Goal: Check status

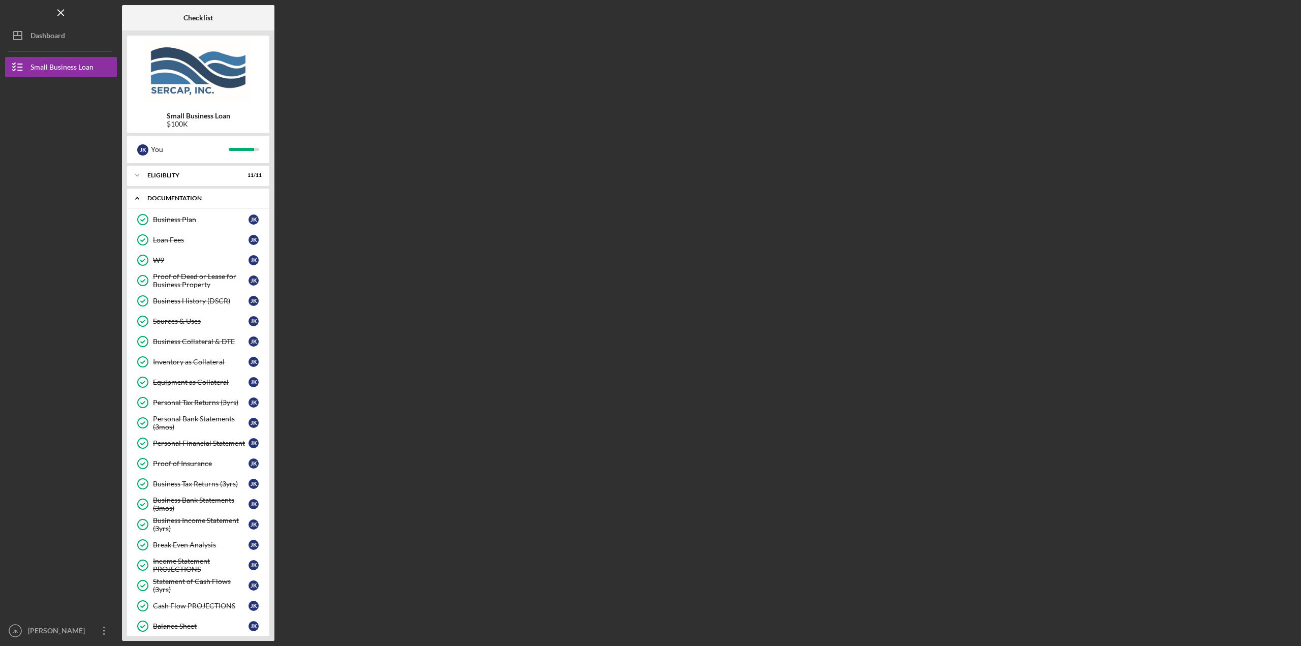
click at [176, 195] on div "Icon/Expander Documentation 26 / 27" at bounding box center [198, 198] width 142 height 21
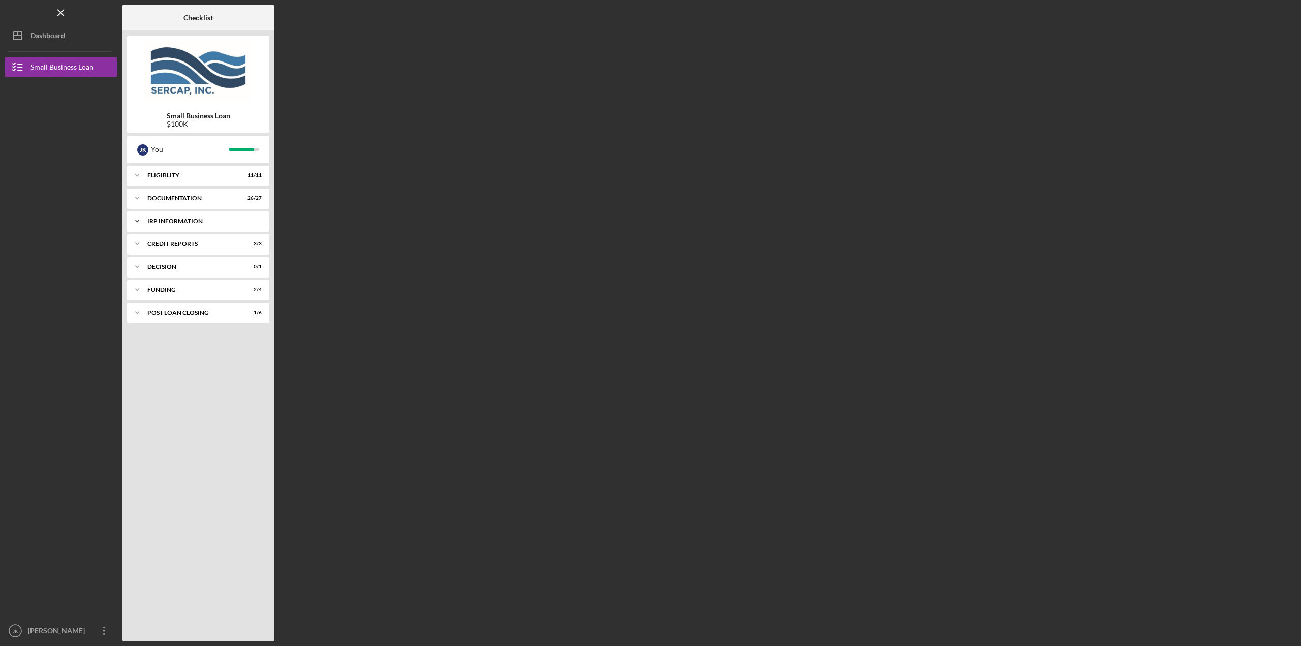
click at [179, 216] on div "Icon/Expander IRP Information 5 / 6" at bounding box center [198, 221] width 142 height 20
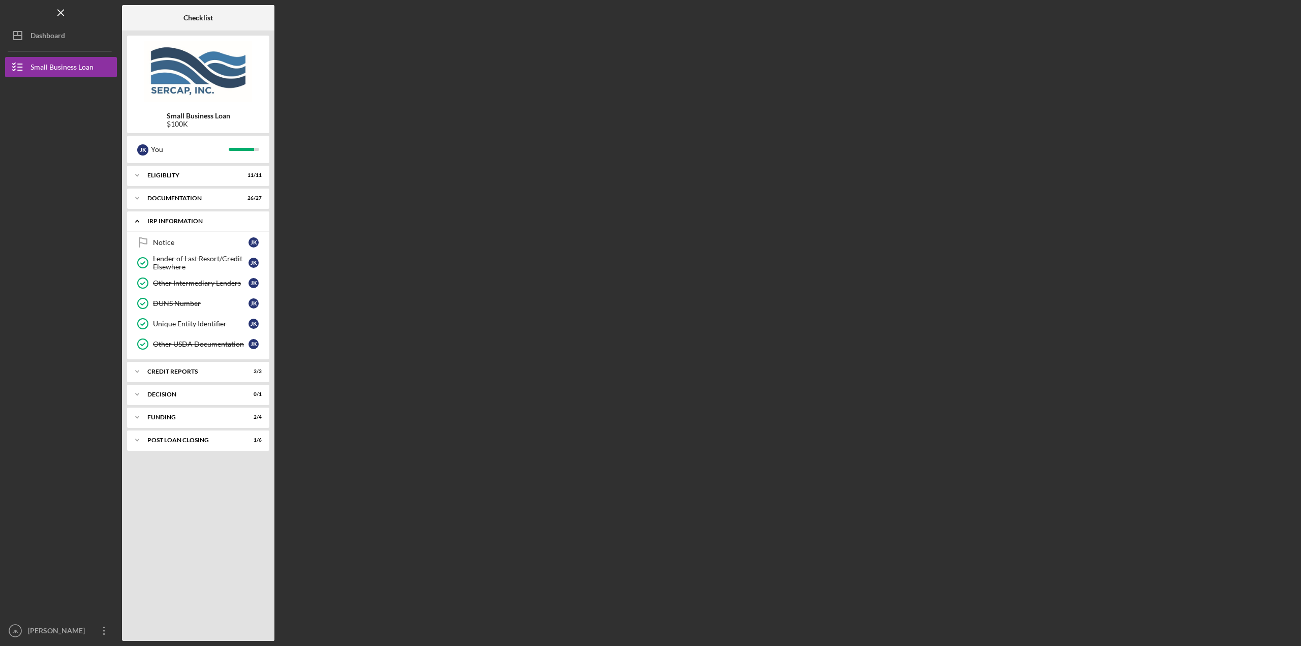
click at [179, 216] on div "Icon/Expander IRP Information 5 / 6" at bounding box center [198, 221] width 142 height 21
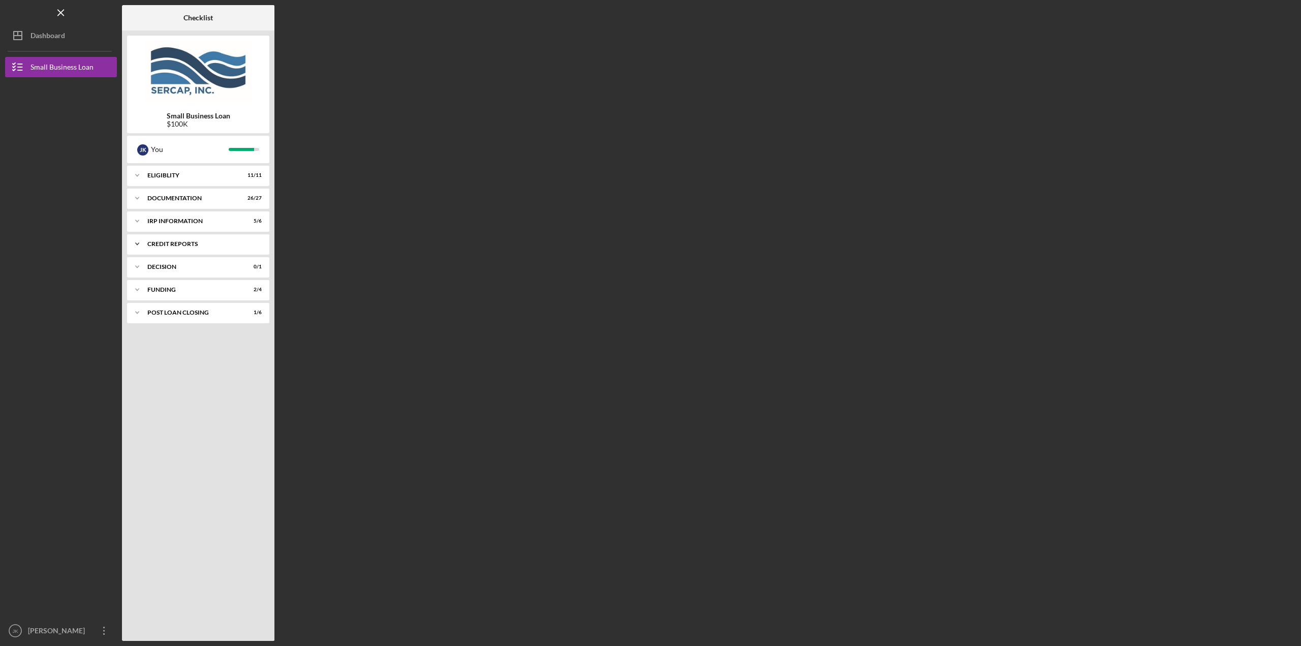
click at [180, 242] on div "credit reports" at bounding box center [201, 244] width 109 height 6
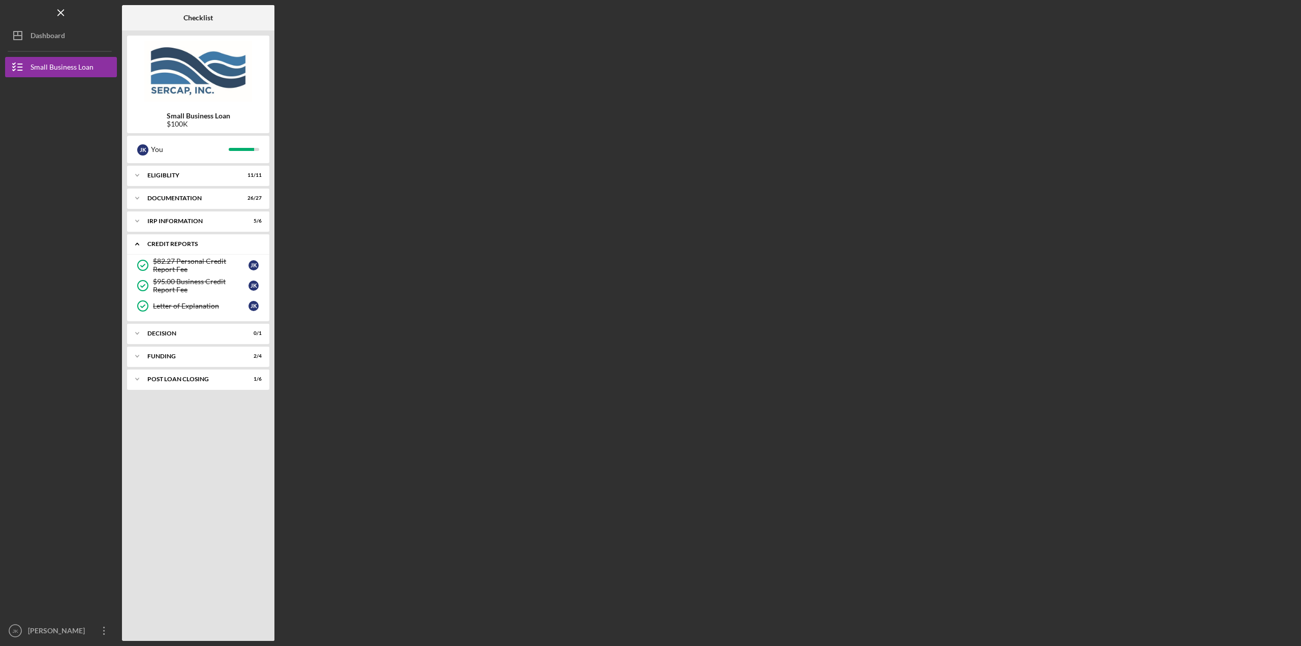
click at [180, 242] on div "credit reports" at bounding box center [201, 244] width 109 height 6
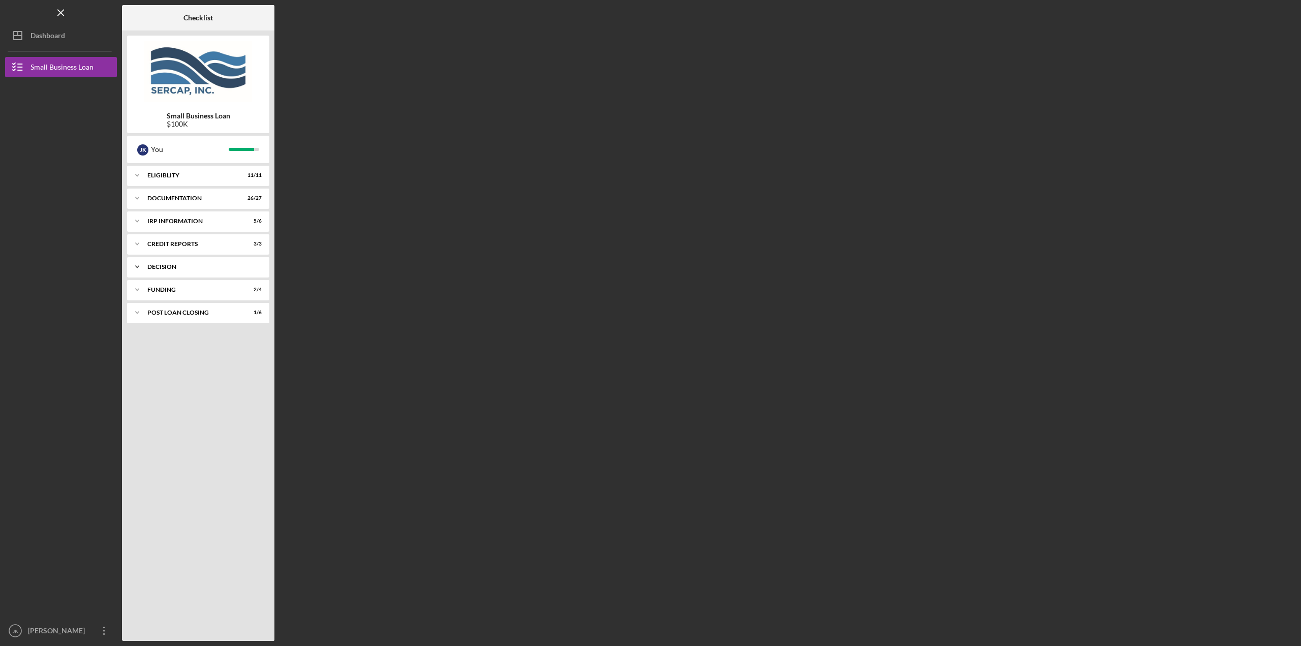
click at [184, 269] on div "Decision" at bounding box center [201, 267] width 109 height 6
click at [183, 293] on div "Icon/Expander Funding 2 / 4" at bounding box center [198, 289] width 142 height 20
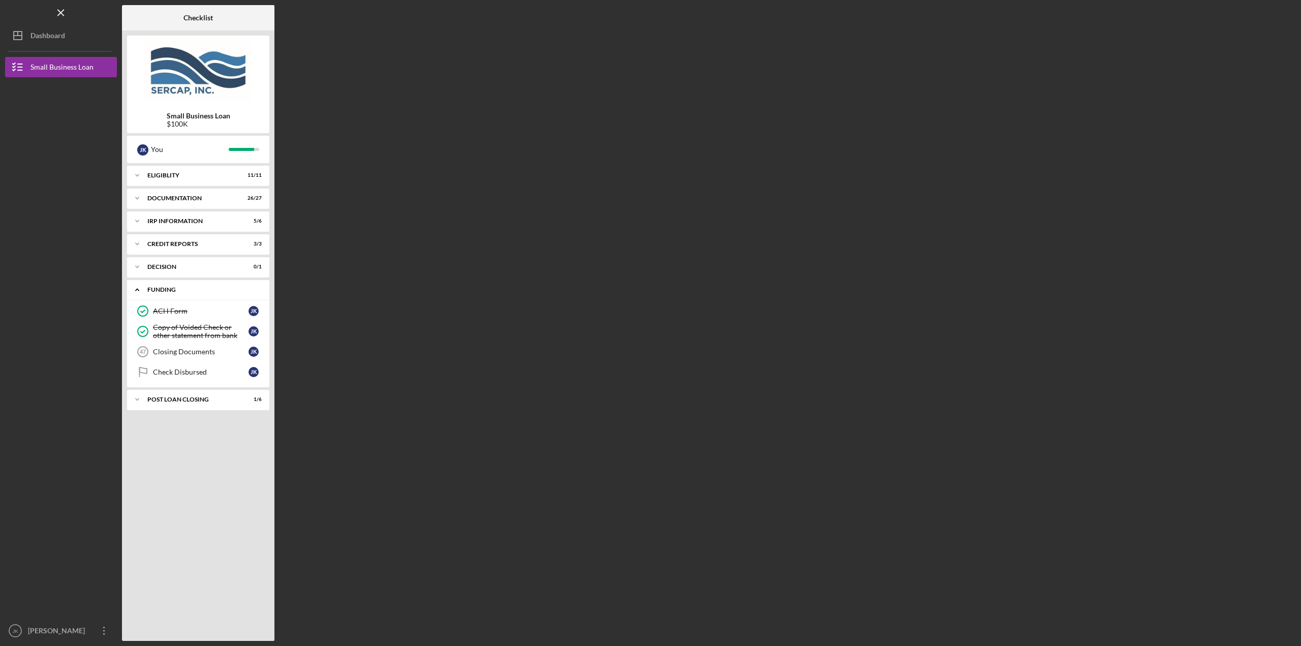
click at [191, 286] on div "Icon/Expander Funding 2 / 4" at bounding box center [198, 289] width 142 height 21
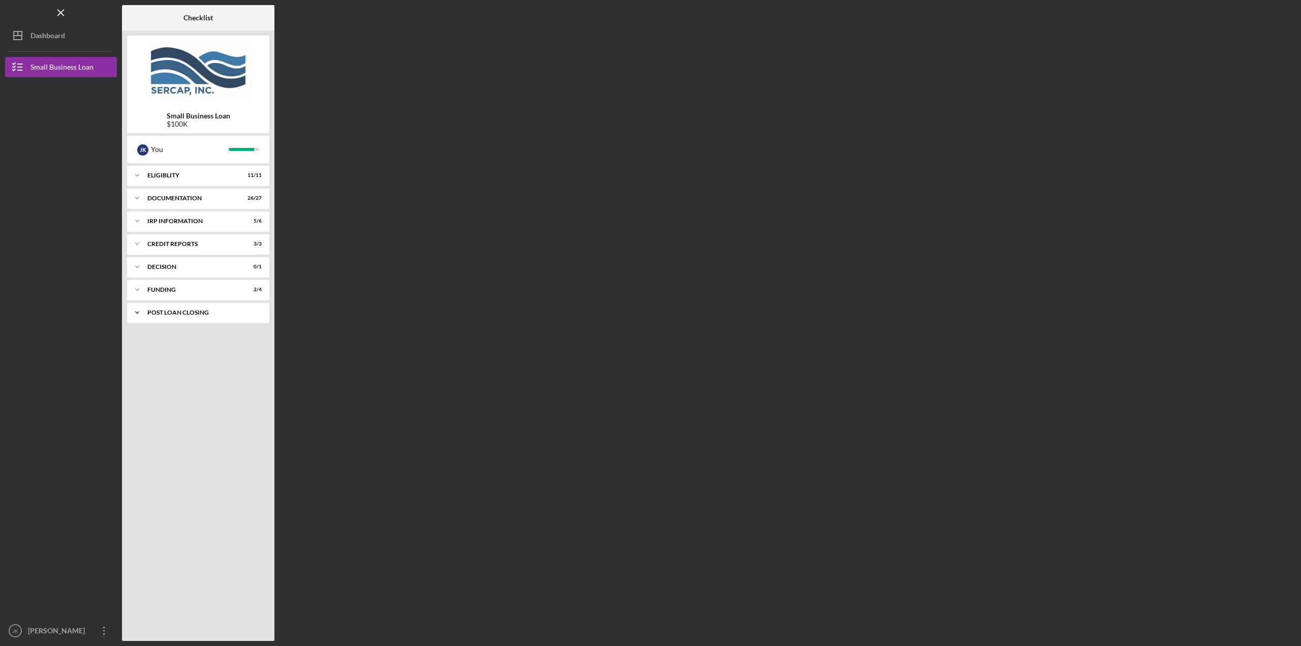
click at [191, 316] on div "Icon/Expander POST LOAN CLOSING 1 / 6" at bounding box center [198, 312] width 142 height 20
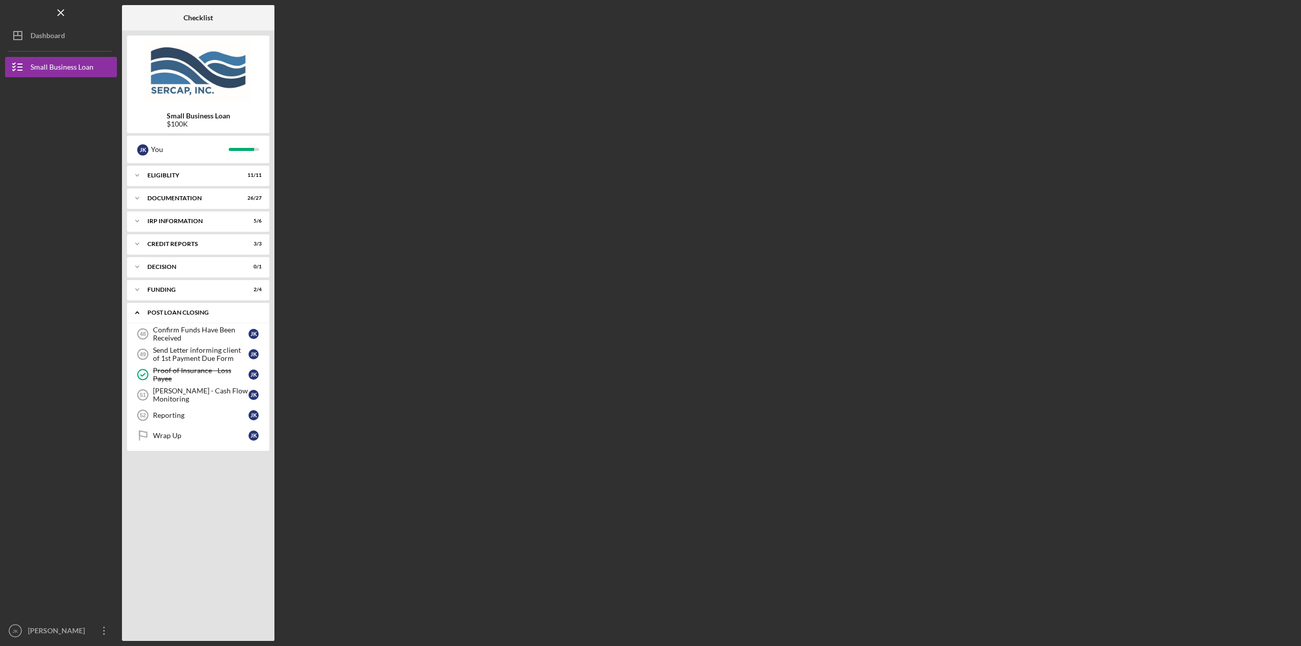
click at [200, 309] on div "Icon/Expander POST LOAN CLOSING 1 / 6" at bounding box center [198, 312] width 142 height 21
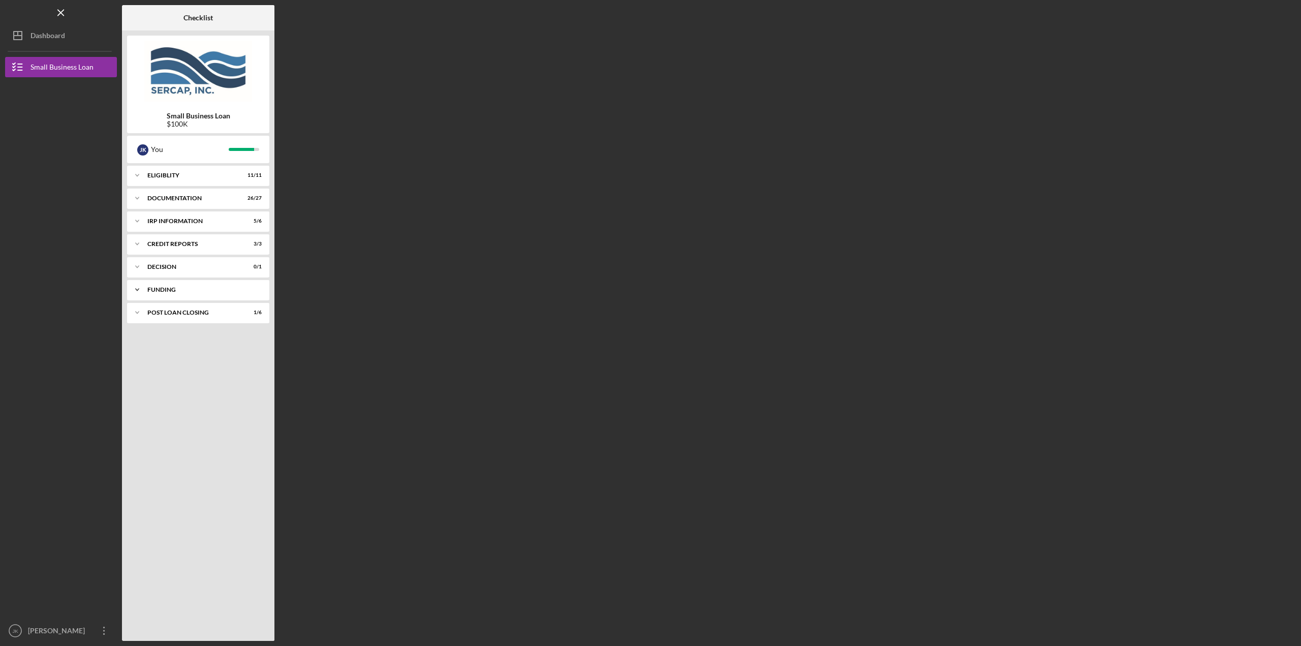
click at [203, 293] on div "Icon/Expander Funding 2 / 4" at bounding box center [198, 289] width 142 height 20
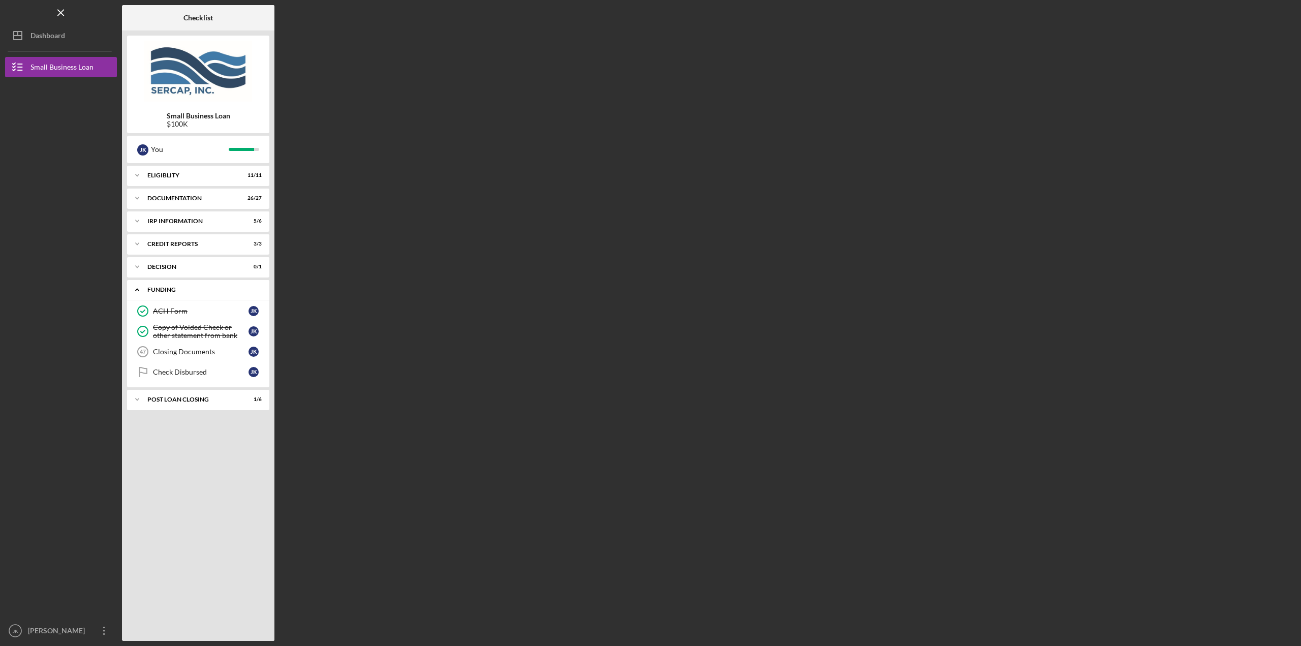
click at [204, 289] on div "Funding" at bounding box center [201, 290] width 109 height 6
